Goal: Information Seeking & Learning: Learn about a topic

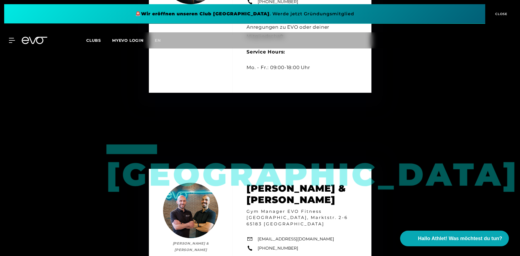
scroll to position [369, 0]
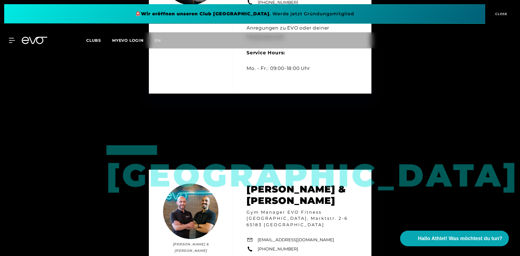
click at [240, 14] on span at bounding box center [244, 13] width 481 height 19
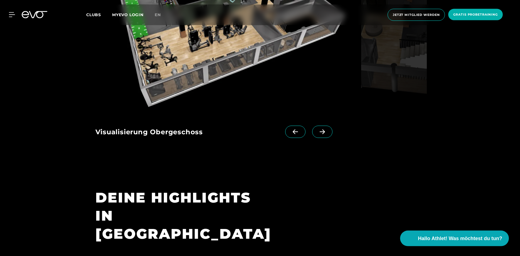
scroll to position [909, 0]
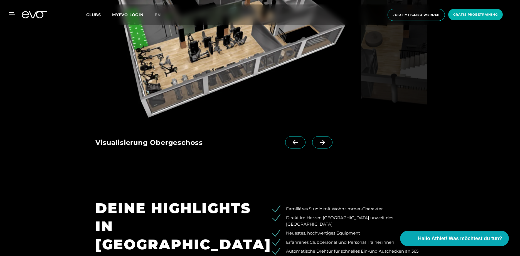
click at [324, 136] on span at bounding box center [322, 142] width 20 height 12
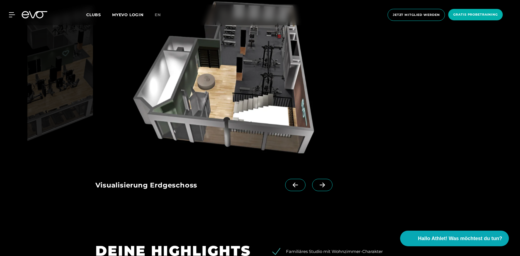
scroll to position [795, 0]
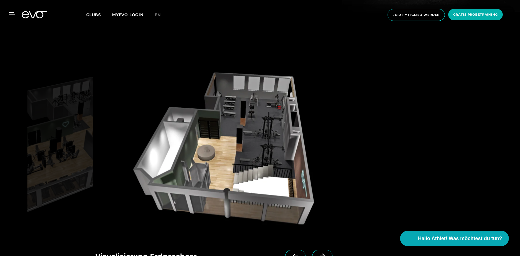
click at [325, 253] on icon at bounding box center [323, 255] width 10 height 5
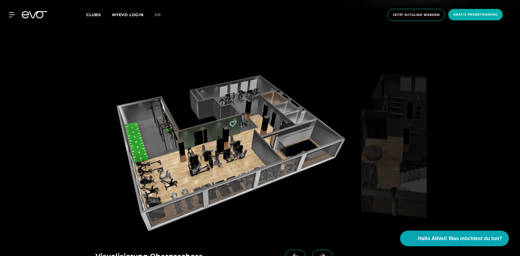
click at [325, 253] on icon at bounding box center [323, 255] width 10 height 5
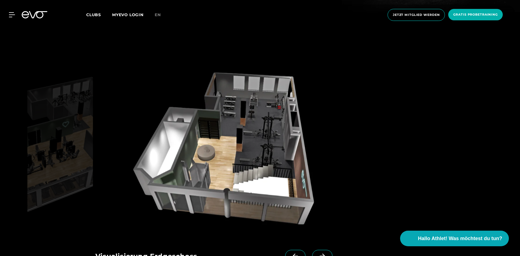
click at [325, 253] on icon at bounding box center [323, 255] width 10 height 5
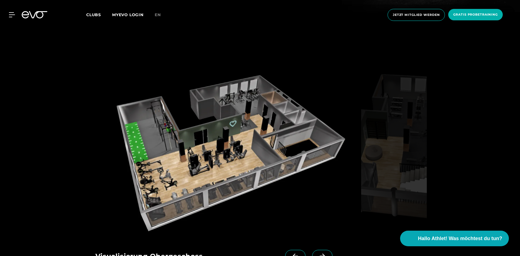
click at [320, 250] on span at bounding box center [322, 256] width 20 height 12
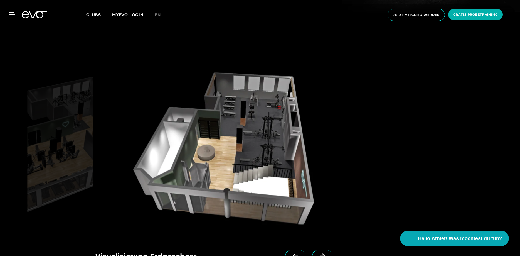
click at [319, 236] on div "Visualisierung Obergeschoss Visualisierung Erdgeschoss" at bounding box center [210, 254] width 231 height 36
click at [322, 253] on icon at bounding box center [323, 255] width 10 height 5
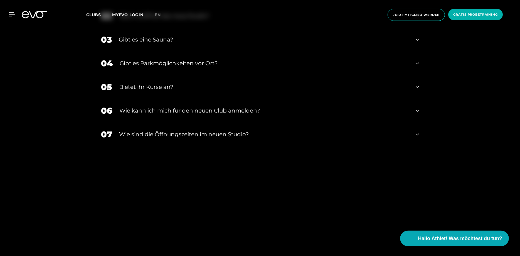
scroll to position [1249, 0]
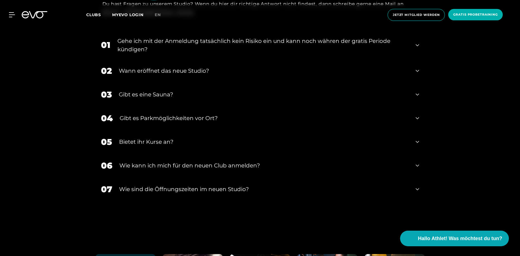
click at [135, 90] on div "Gibt es eine Sauna?" at bounding box center [264, 94] width 290 height 8
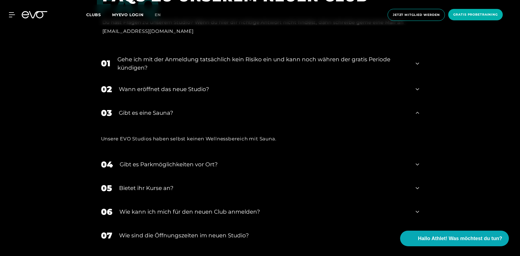
scroll to position [1221, 0]
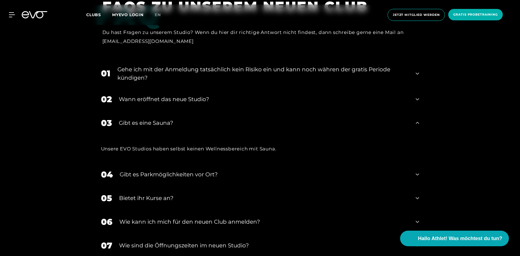
click at [161, 95] on div "Wann eröffnet das neue Studio?" at bounding box center [264, 99] width 290 height 8
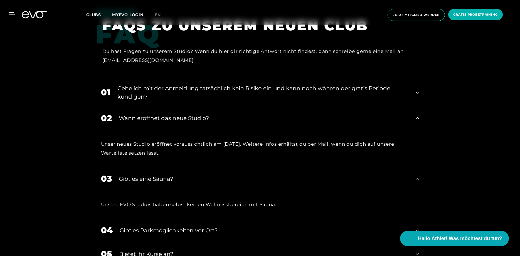
scroll to position [1193, 0]
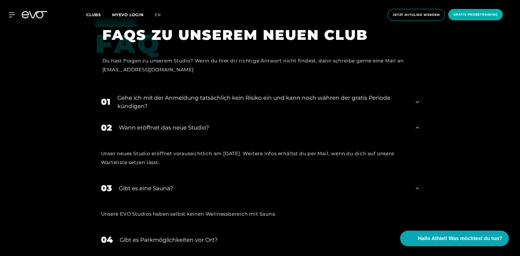
click at [161, 94] on div "Gehe ich mit der Anmeldung tatsächlich kein Risiko ein und kann noch währen der…" at bounding box center [263, 102] width 292 height 17
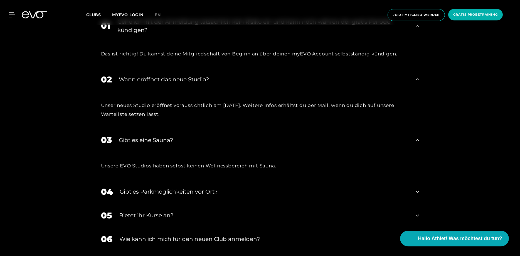
scroll to position [1278, 0]
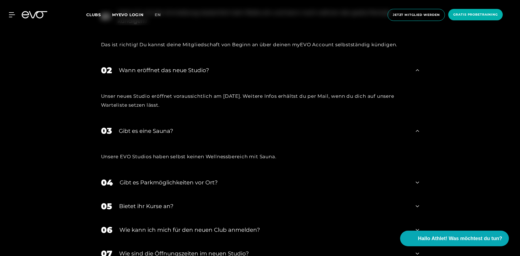
click at [176, 178] on div "Gibt es Parkmöglichkeiten vor Ort?" at bounding box center [265, 182] width 290 height 8
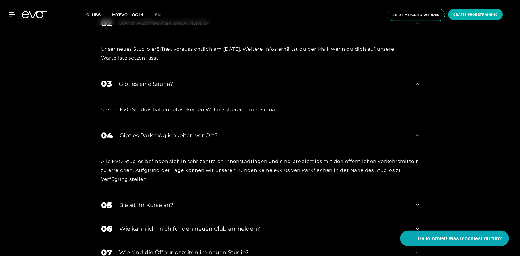
scroll to position [1335, 0]
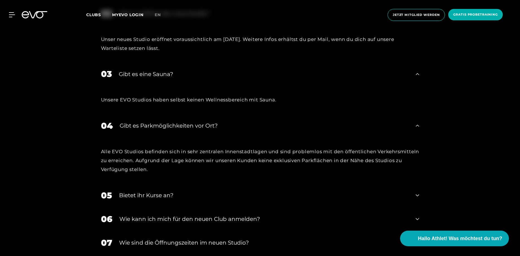
click at [150, 191] on div "Bietet ihr Kurse an?" at bounding box center [264, 195] width 290 height 8
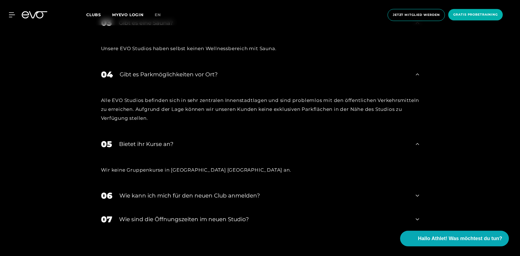
scroll to position [1391, 0]
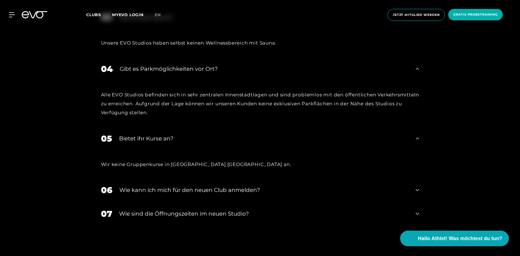
click at [151, 186] on div "Wie kann ich mich für den neuen Club anmelden?" at bounding box center [264, 190] width 290 height 8
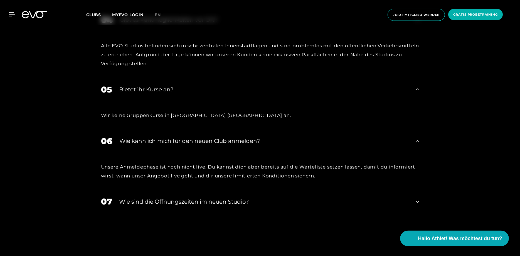
scroll to position [1448, 0]
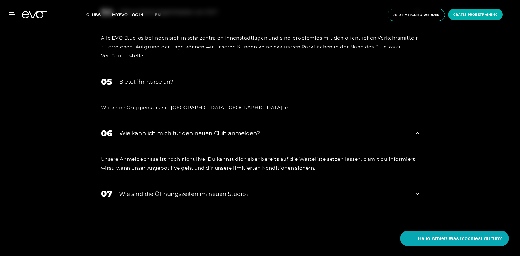
click at [150, 190] on div "​Wie sind die Öffnungszeiten im neuen Studio?" at bounding box center [264, 194] width 290 height 8
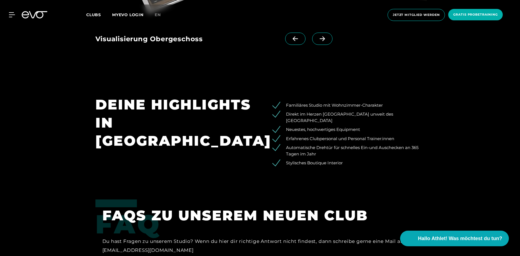
scroll to position [1001, 0]
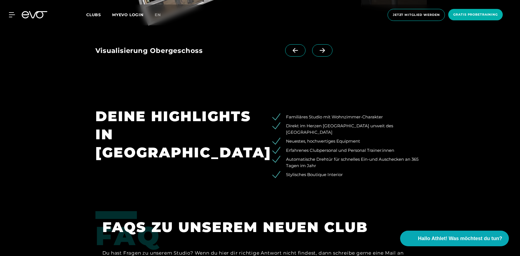
click at [136, 17] on link "MYEVO LOGIN" at bounding box center [127, 14] width 31 height 5
